Goal: Task Accomplishment & Management: Use online tool/utility

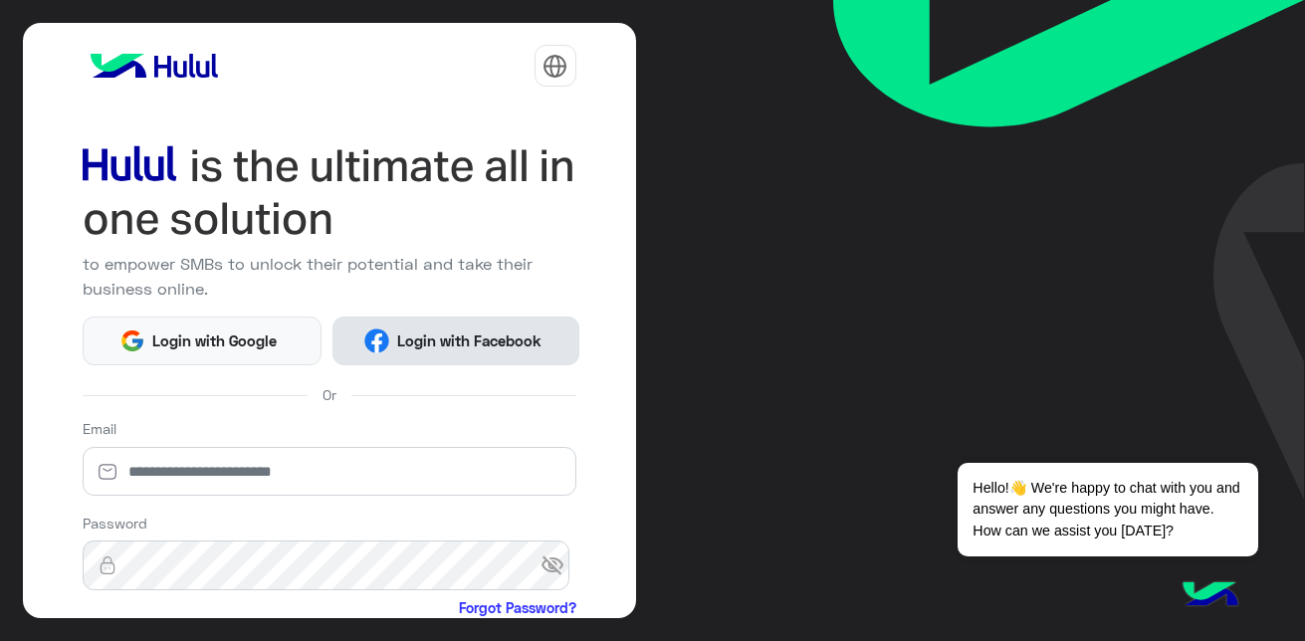
click at [416, 329] on span "Login with Facebook" at bounding box center [468, 340] width 159 height 23
click at [512, 335] on span "Login with Facebook" at bounding box center [468, 340] width 159 height 23
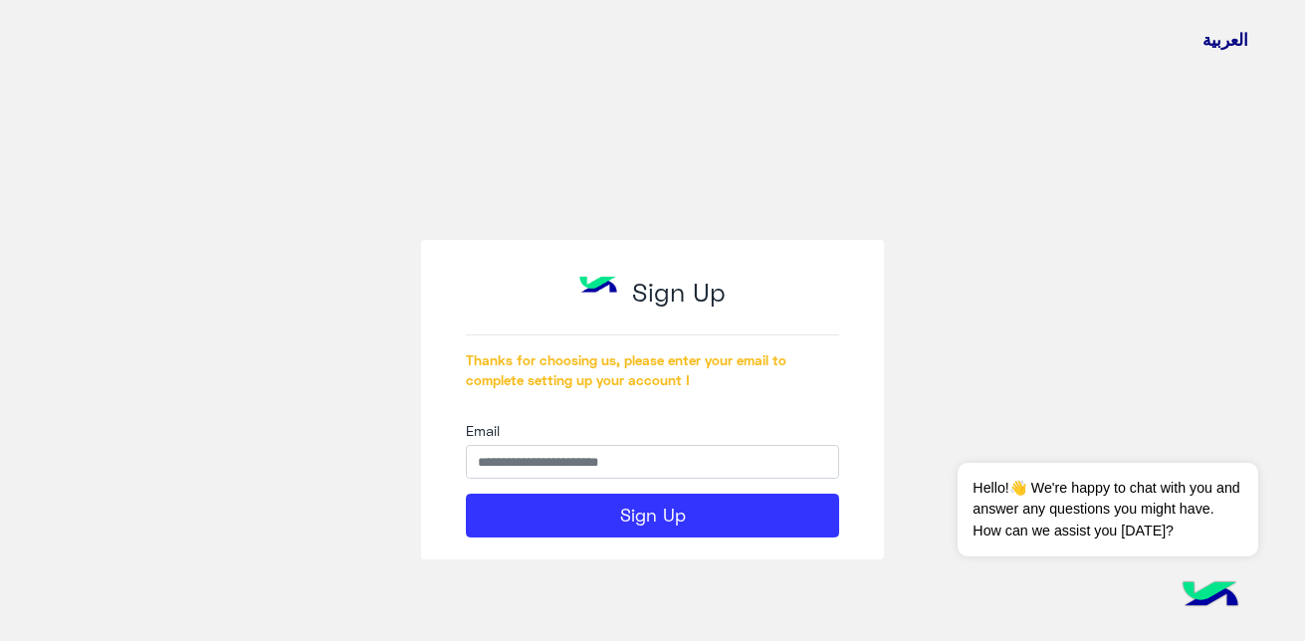
click at [1214, 42] on button "العربية" at bounding box center [1225, 40] width 46 height 25
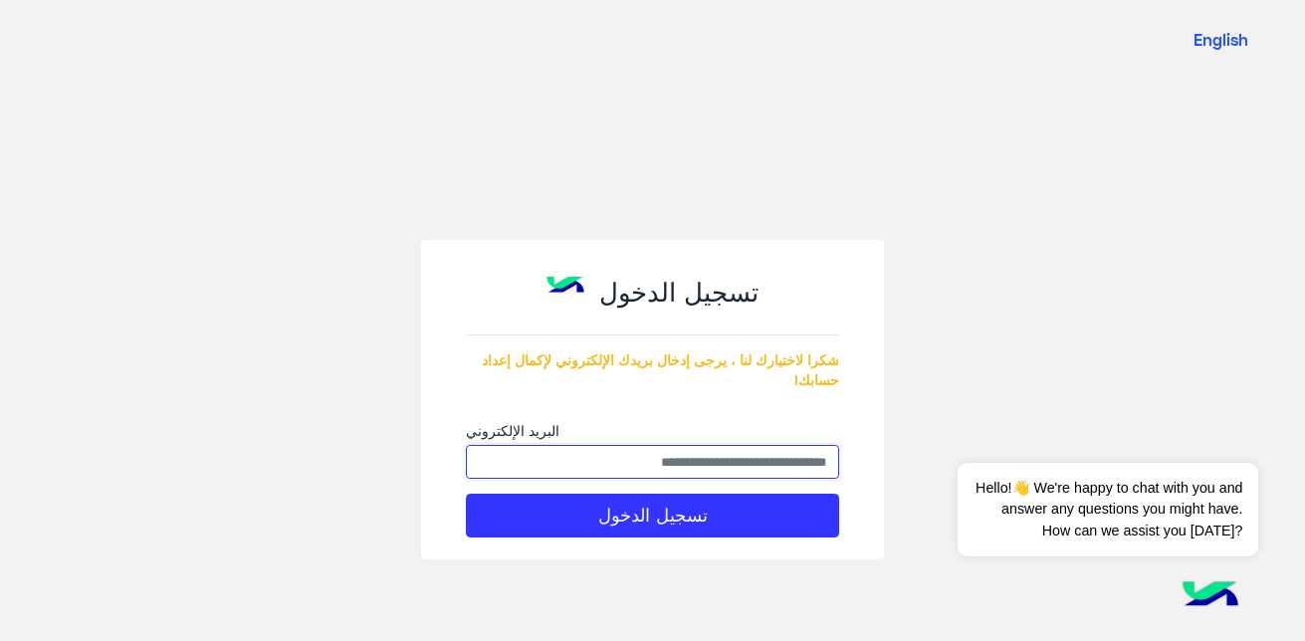
click at [657, 472] on input "البريد الإلكتروني" at bounding box center [652, 462] width 373 height 34
click at [670, 460] on input "البريد الإلكتروني" at bounding box center [652, 462] width 373 height 34
type input "**********"
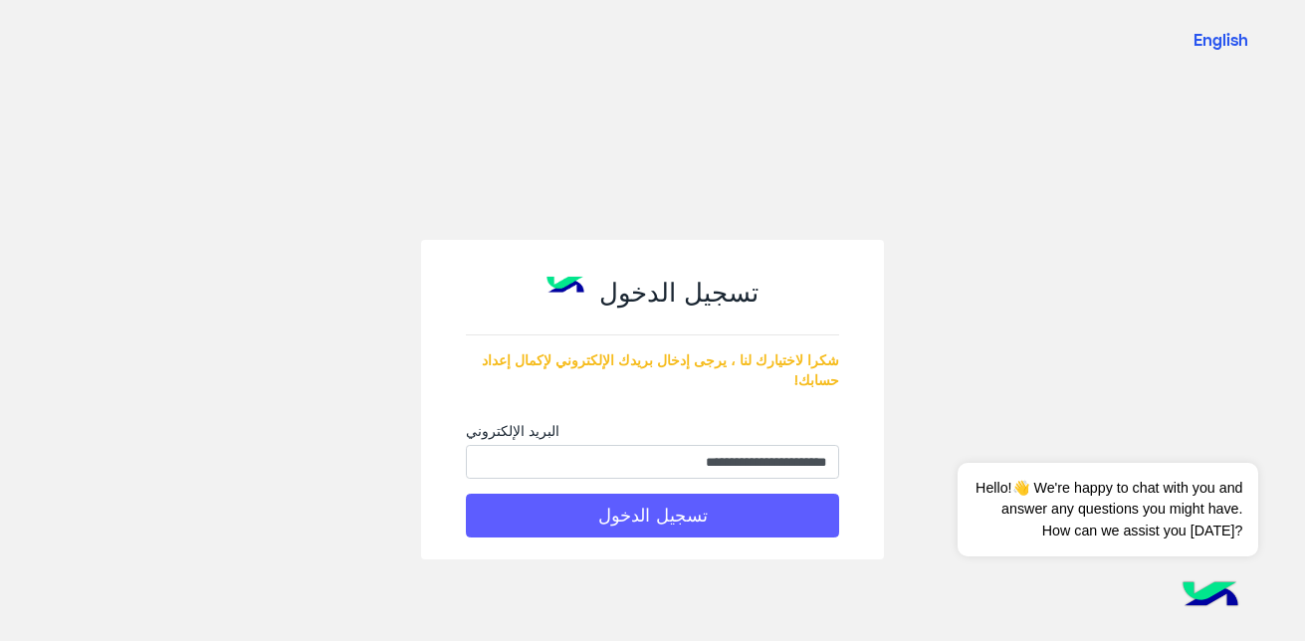
click at [747, 522] on button "تسجيل الدخول" at bounding box center [652, 516] width 373 height 44
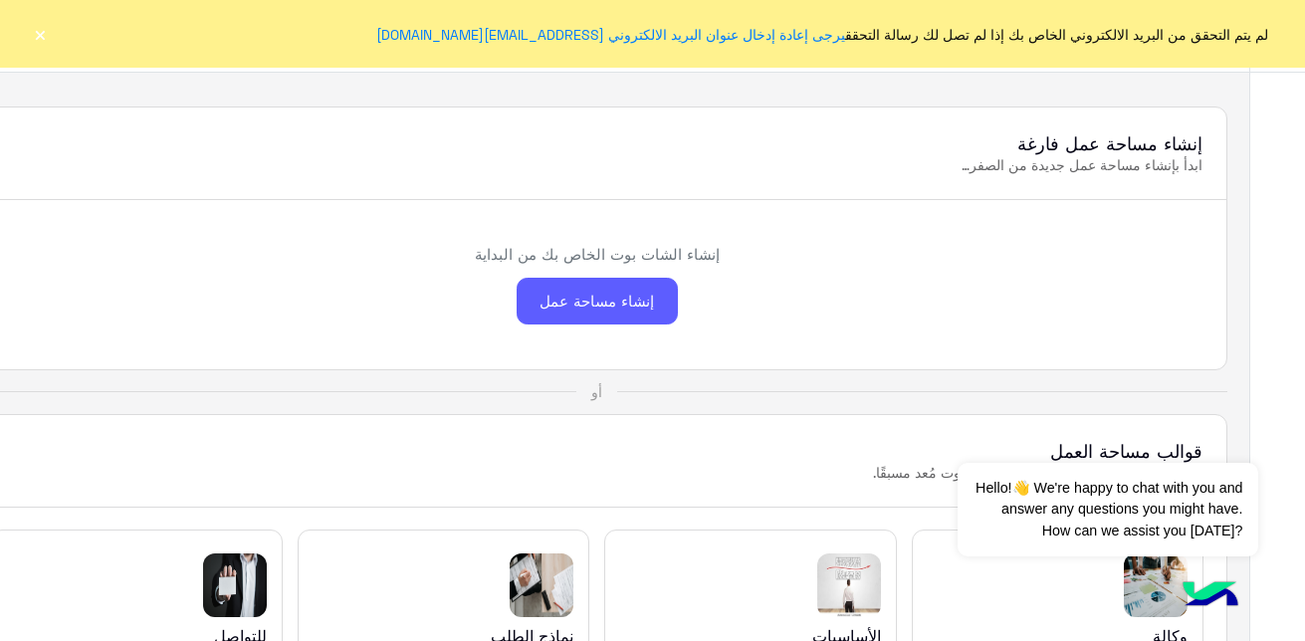
click at [630, 300] on div "إنشاء مساحة عمل" at bounding box center [597, 301] width 161 height 47
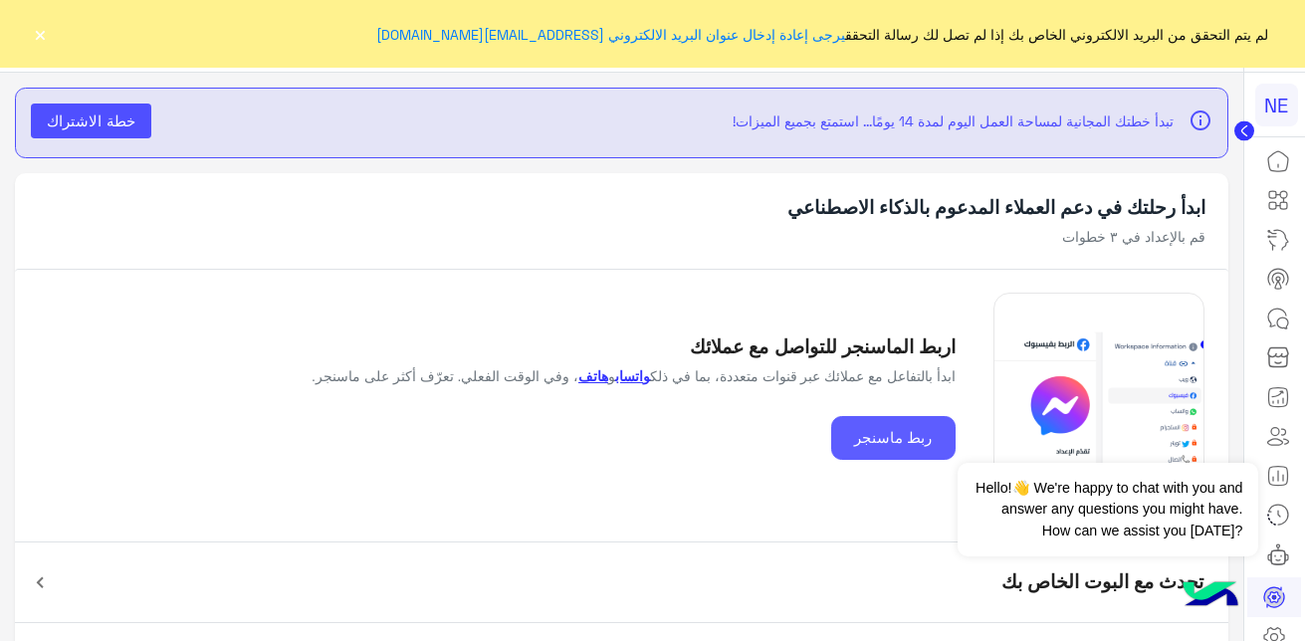
click at [890, 443] on button "ربط ماسنجر" at bounding box center [893, 438] width 124 height 45
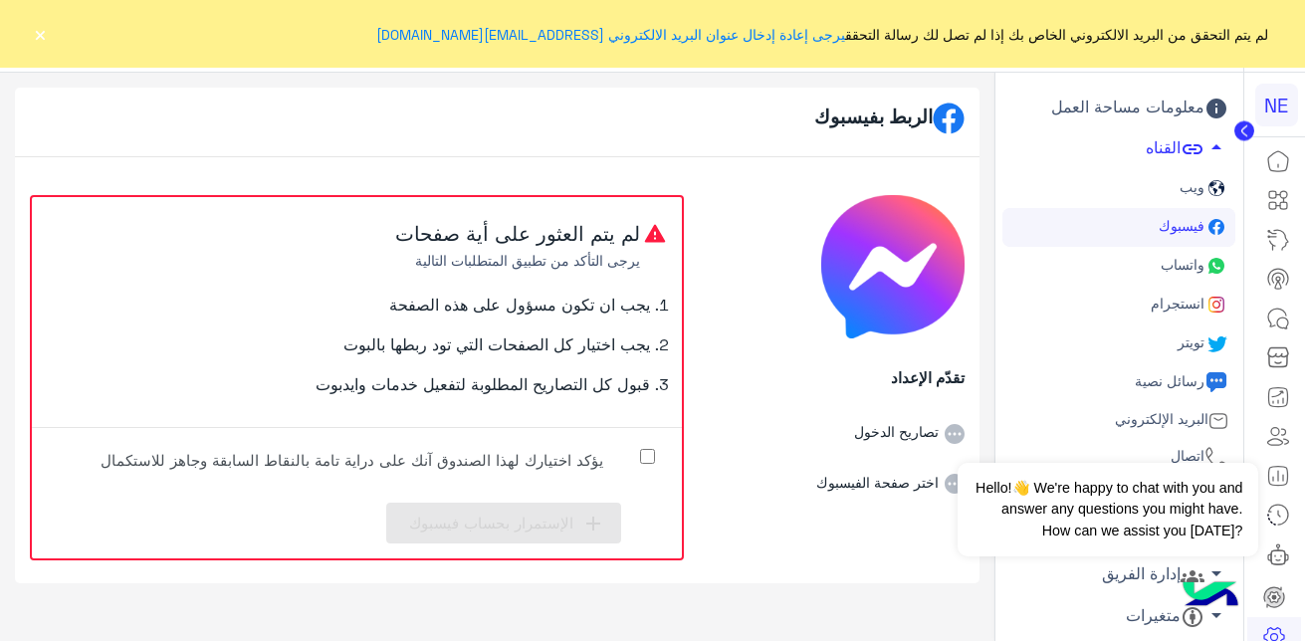
click at [657, 454] on label "يؤكد اختيارك لهذا الصندوق آنك على دراية تامة بالنقاط السابقة وجاهز للاستكمال" at bounding box center [367, 465] width 597 height 45
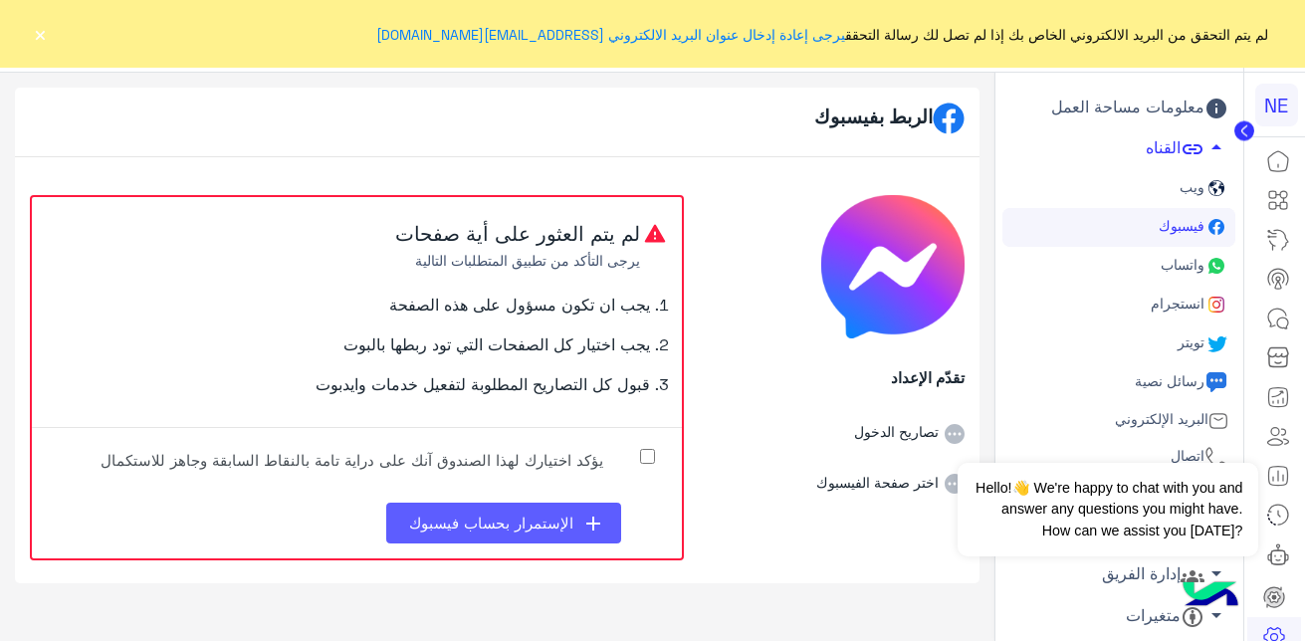
click at [451, 527] on span "الإستمرار بحساب فيسبوك" at bounding box center [491, 523] width 164 height 18
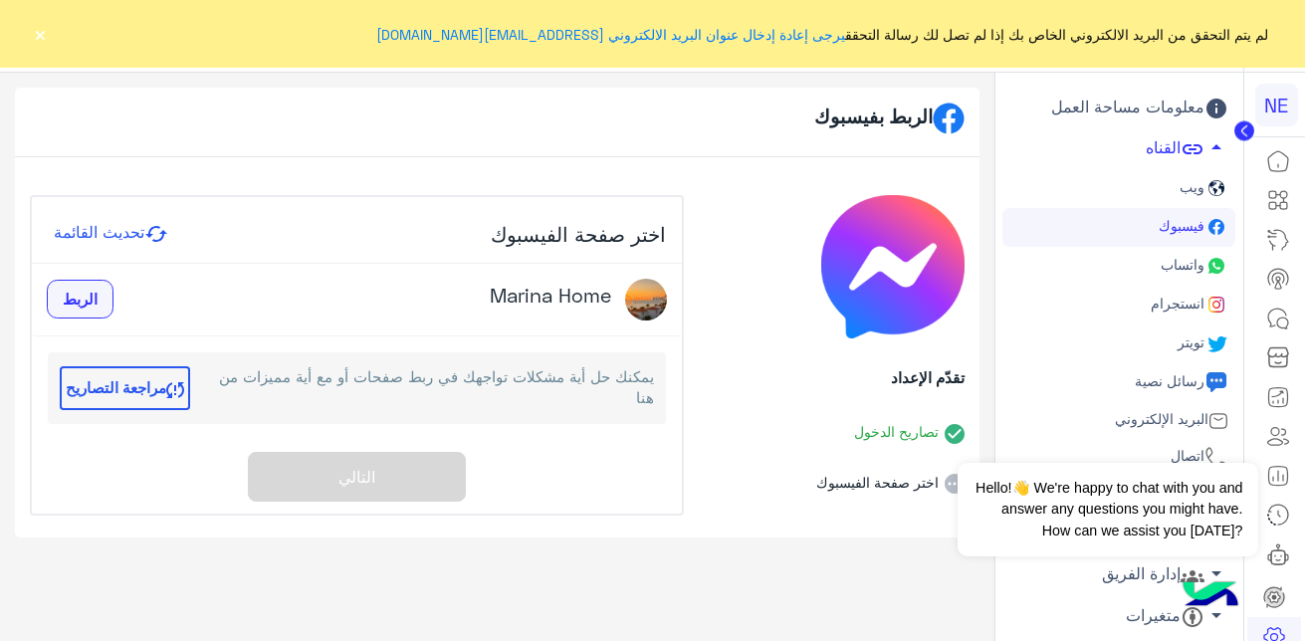
click at [67, 295] on span "الربط" at bounding box center [80, 299] width 35 height 18
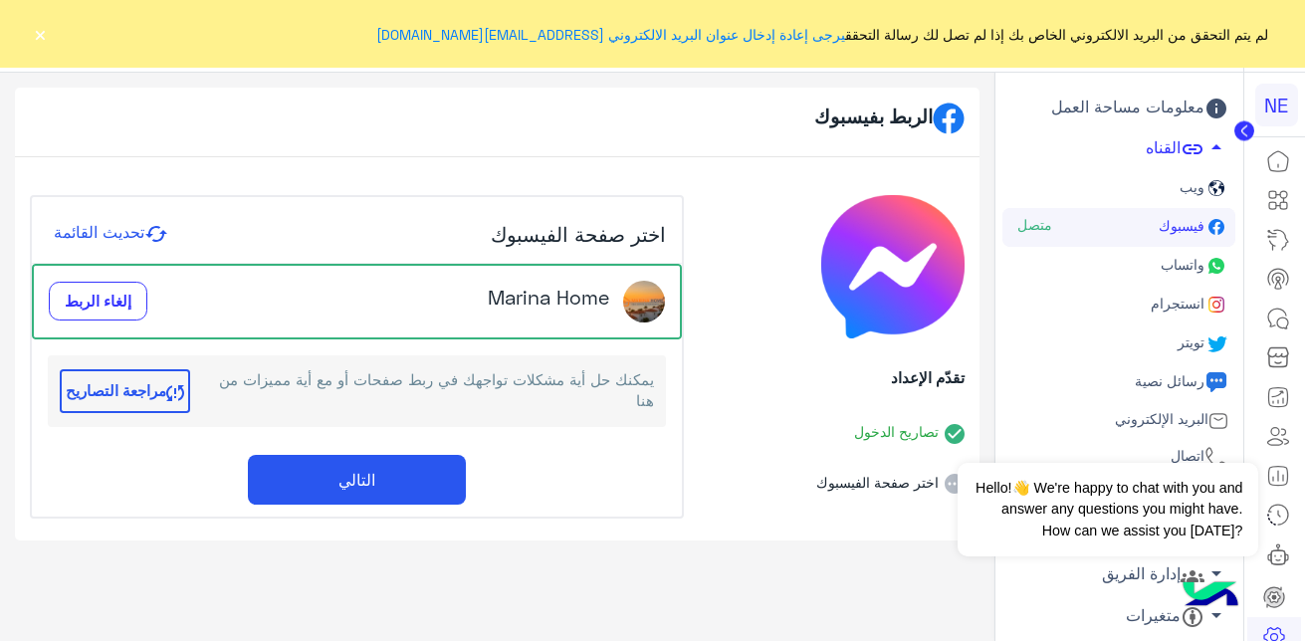
click at [360, 479] on button "التالي" at bounding box center [357, 480] width 218 height 50
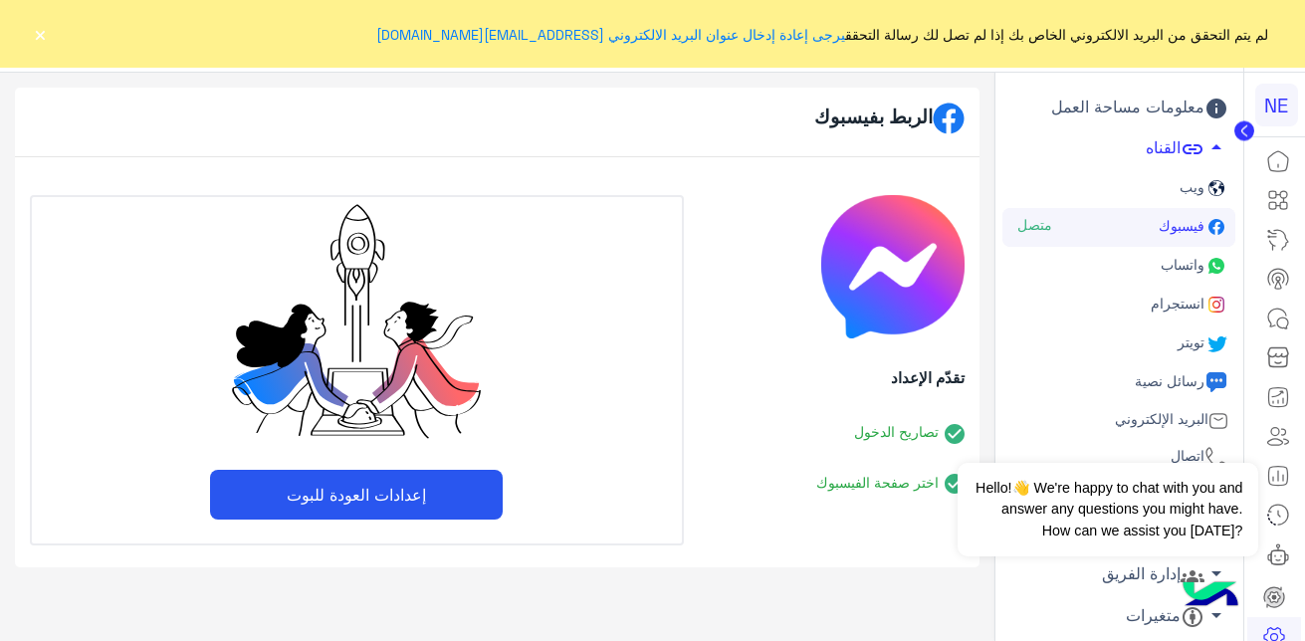
click at [362, 488] on button "إعدادات العودة للبوت" at bounding box center [356, 495] width 293 height 50
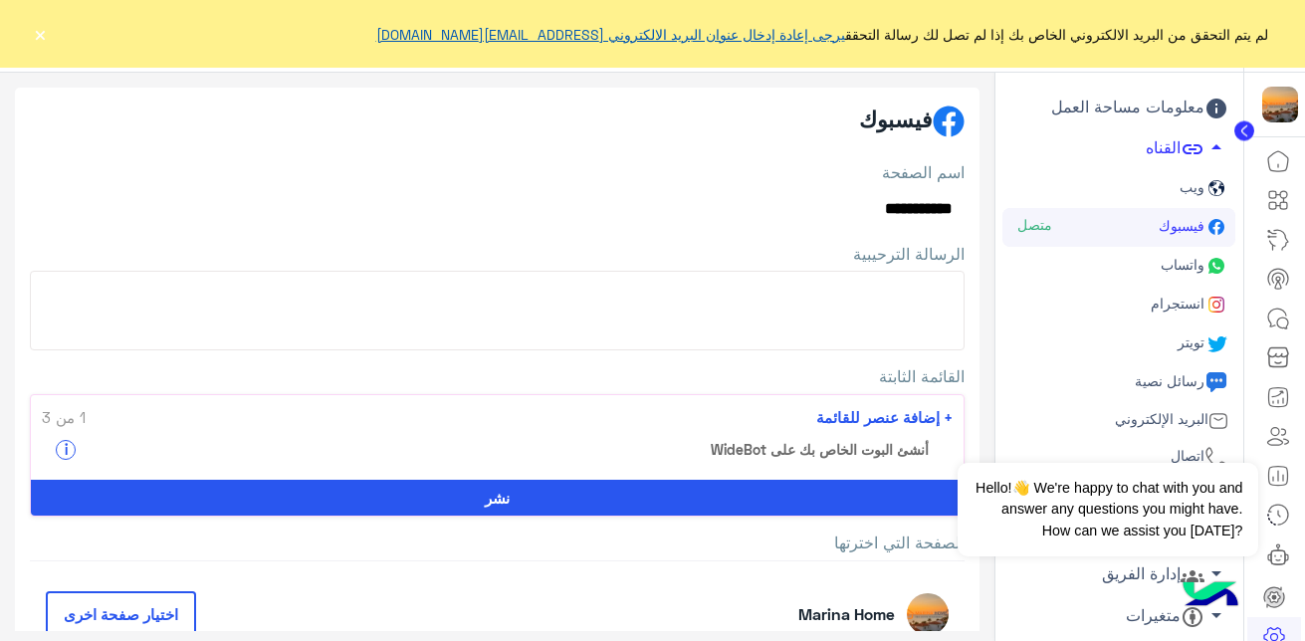
click at [770, 40] on link "يرجى إعادة إدخال عنوان البريد الالكتروني [EMAIL_ADDRESS][DOMAIN_NAME]" at bounding box center [610, 34] width 469 height 17
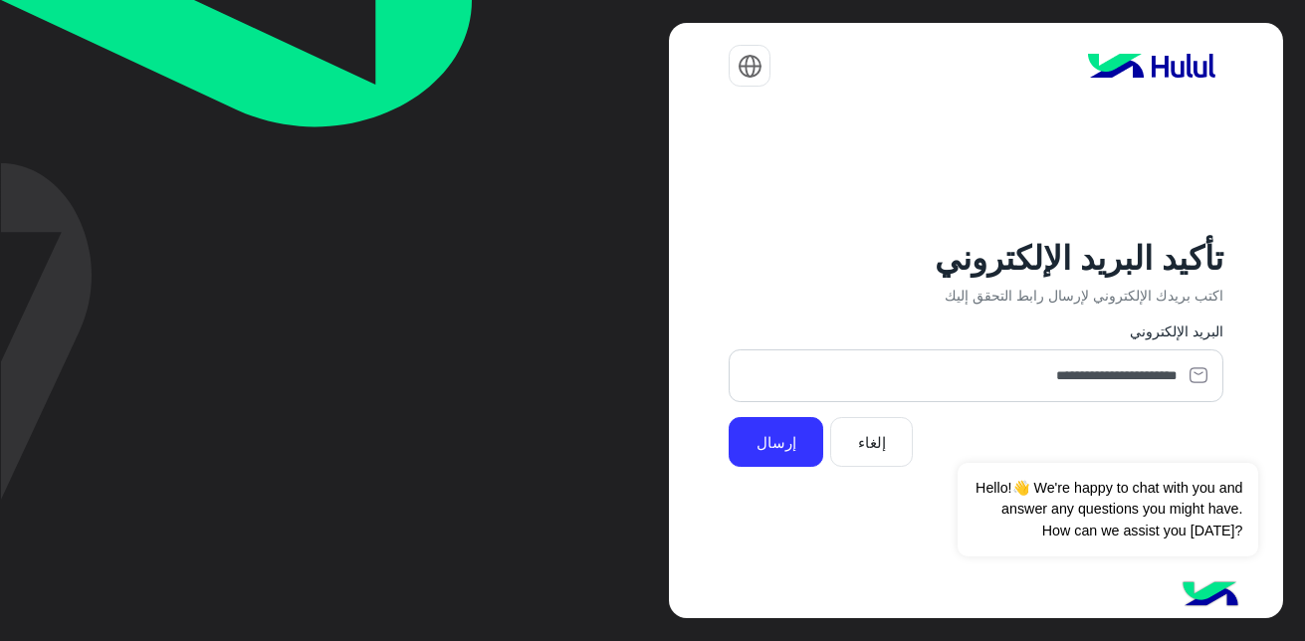
click at [870, 431] on button "إلغاء" at bounding box center [871, 442] width 82 height 51
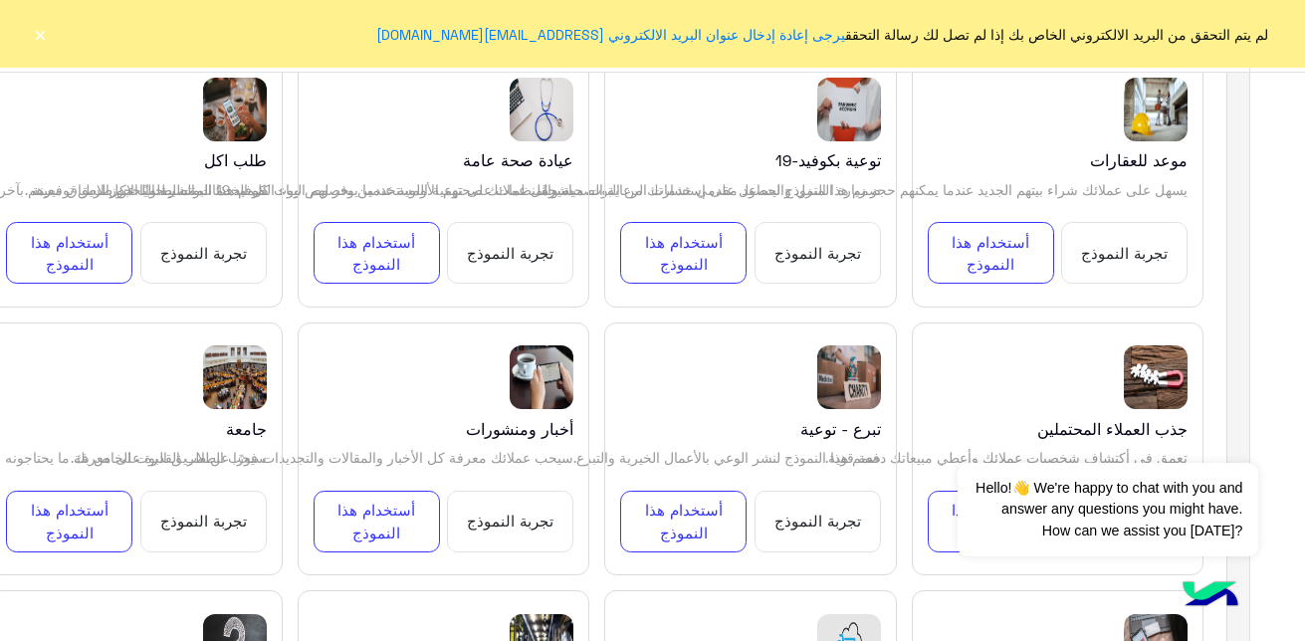
scroll to position [1018, 0]
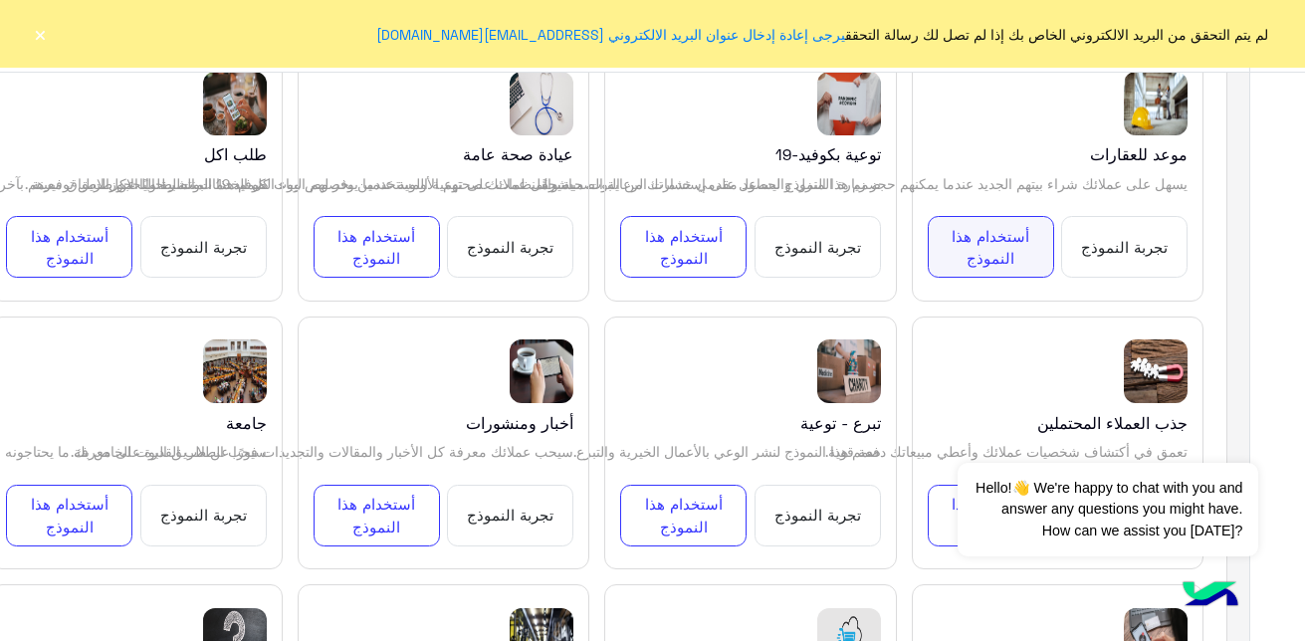
click at [983, 247] on button "أستخدام هذا النموذج" at bounding box center [991, 247] width 126 height 62
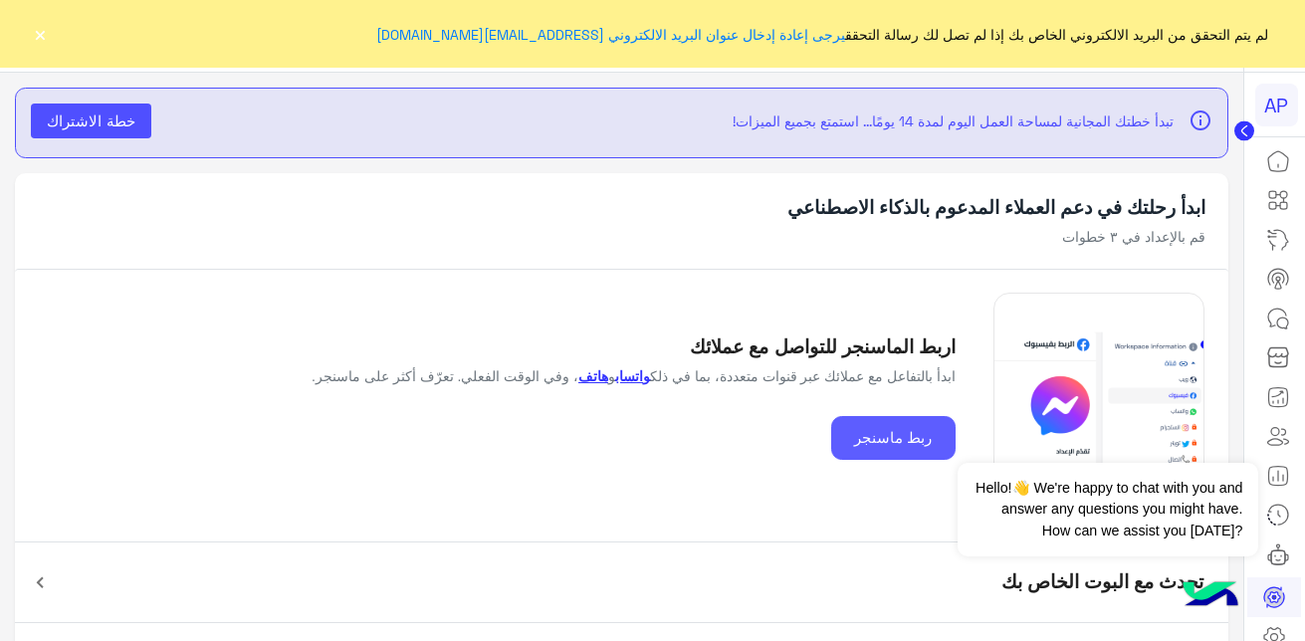
click at [886, 437] on button "ربط ماسنجر" at bounding box center [893, 438] width 124 height 45
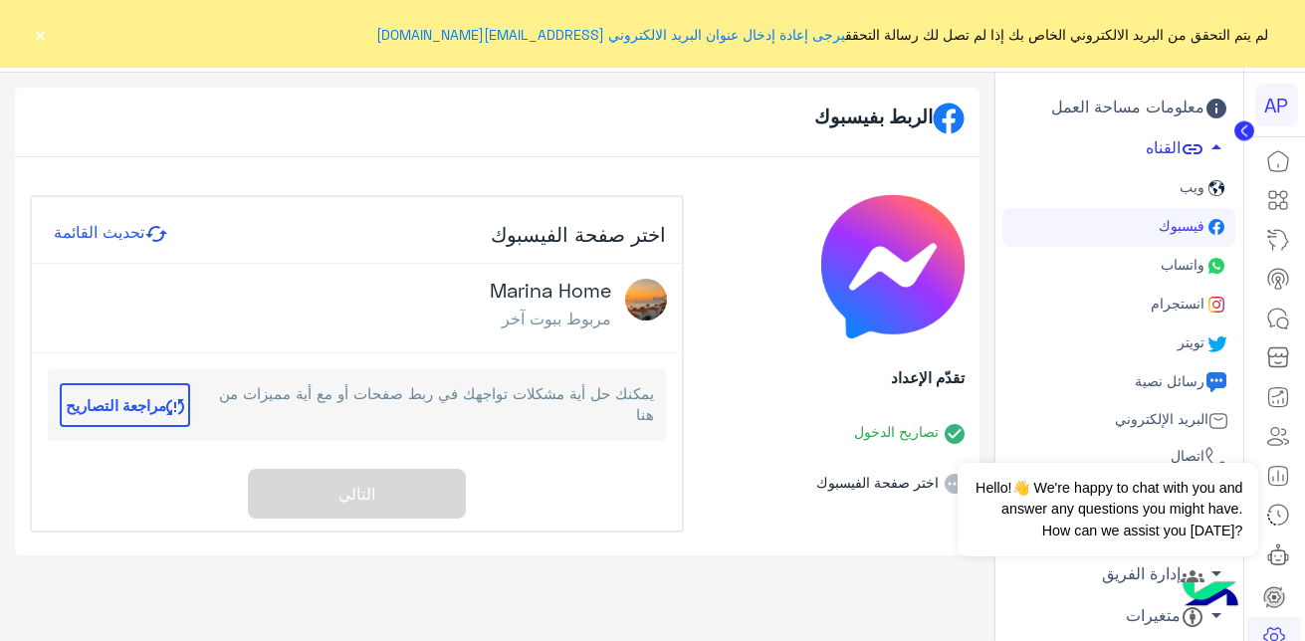
click at [1181, 228] on span "فيسبوك" at bounding box center [1179, 225] width 50 height 17
click at [1194, 270] on span "واتساب" at bounding box center [1180, 264] width 48 height 17
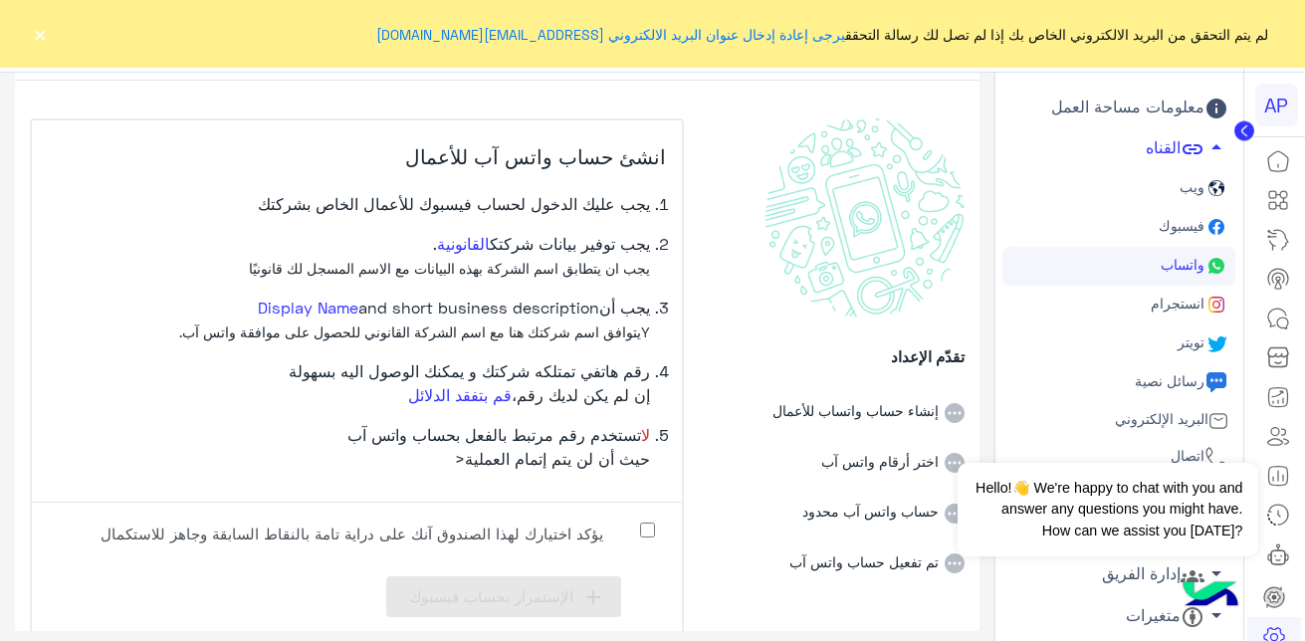
scroll to position [87, 0]
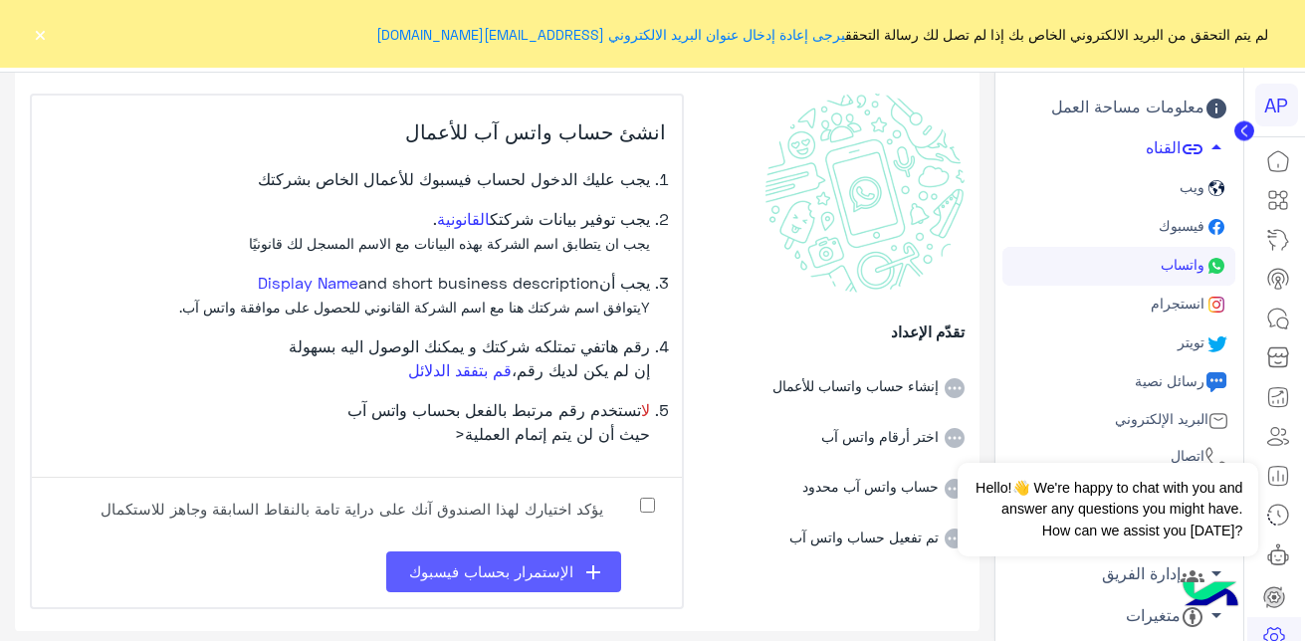
click at [506, 563] on span "الإستمرار بحساب فيسبوك" at bounding box center [491, 571] width 164 height 18
